Goal: Task Accomplishment & Management: Complete application form

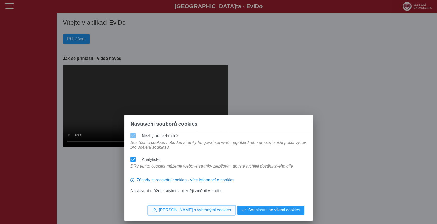
click at [224, 210] on span "[PERSON_NAME] s vybranými cookies" at bounding box center [195, 210] width 72 height 5
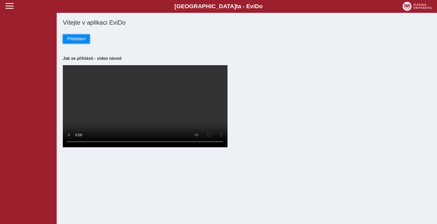
click at [76, 38] on span "Přihlášení" at bounding box center [76, 39] width 18 height 5
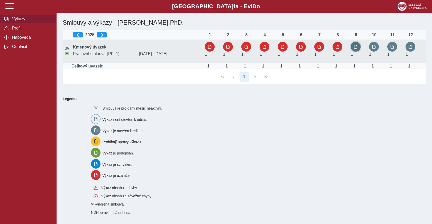
click at [357, 45] on span "button" at bounding box center [356, 47] width 4 height 4
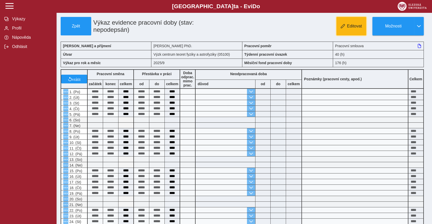
click at [351, 26] on span "Editovat" at bounding box center [354, 26] width 15 height 5
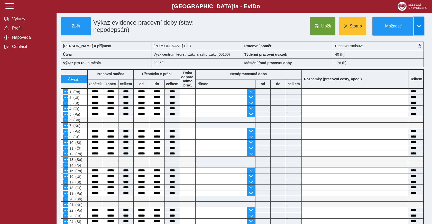
click at [417, 27] on span "button" at bounding box center [419, 26] width 4 height 4
click at [402, 40] on span "Týdenní šablona" at bounding box center [398, 41] width 30 height 4
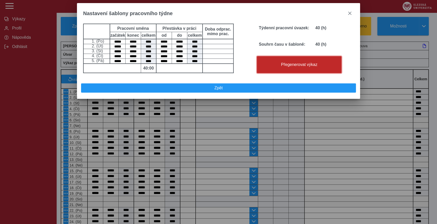
click at [318, 67] on span "Přegenerovat výkaz" at bounding box center [299, 64] width 80 height 5
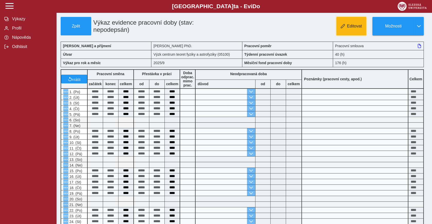
click at [350, 28] on span "Editovat" at bounding box center [354, 26] width 15 height 5
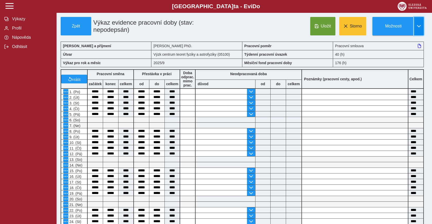
click at [419, 26] on span "button" at bounding box center [419, 26] width 4 height 4
click at [394, 43] on span "Týdenní šablona" at bounding box center [398, 41] width 30 height 4
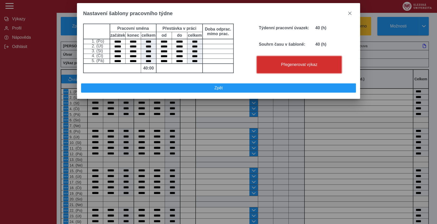
click at [267, 67] on span "Přegenerovat výkaz" at bounding box center [299, 64] width 80 height 5
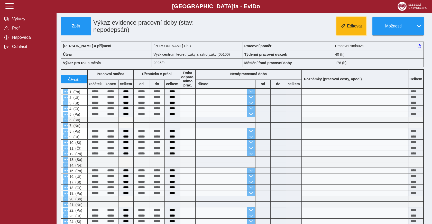
click at [357, 28] on span "Editovat" at bounding box center [354, 26] width 15 height 5
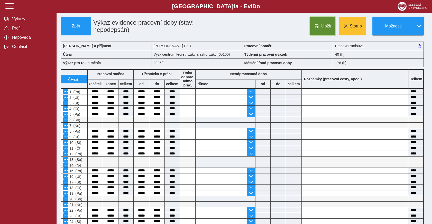
click at [322, 28] on span "Uložit" at bounding box center [326, 26] width 10 height 5
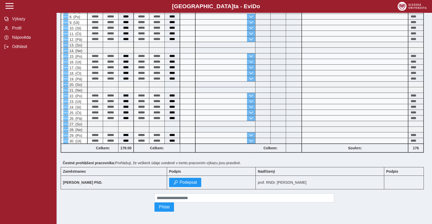
scroll to position [116, 0]
click at [180, 181] on span "Podepsat" at bounding box center [188, 183] width 17 height 5
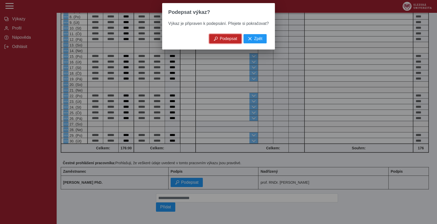
click at [223, 41] on span "Podepsat" at bounding box center [228, 39] width 17 height 5
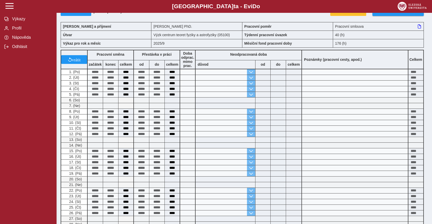
scroll to position [0, 0]
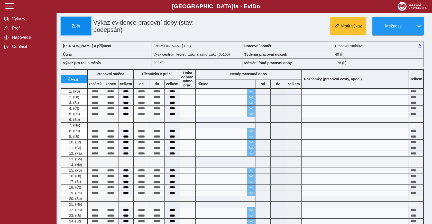
click at [75, 25] on span "Zpět" at bounding box center [76, 26] width 26 height 5
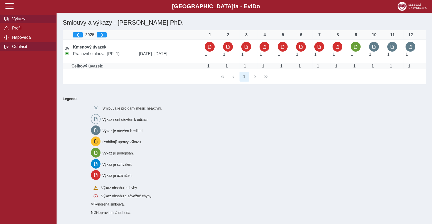
click at [18, 48] on span "Odhlásit" at bounding box center [32, 46] width 42 height 5
